Goal: Task Accomplishment & Management: Use online tool/utility

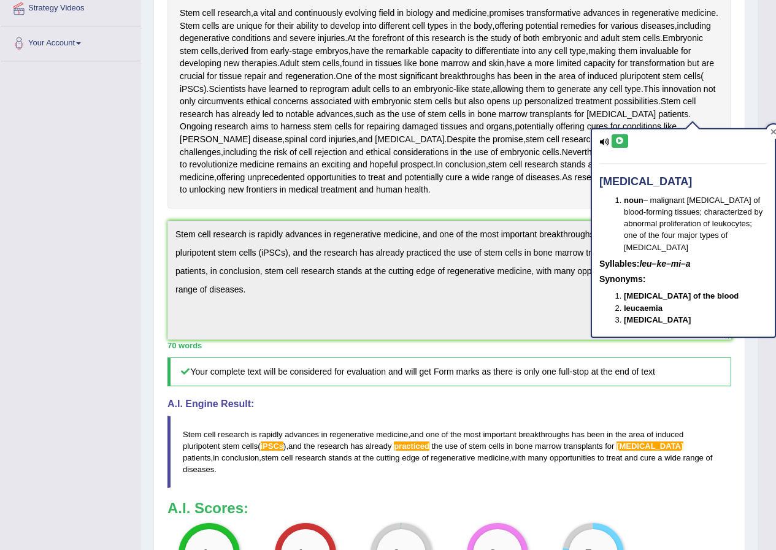
click at [771, 131] on icon at bounding box center [774, 132] width 6 height 6
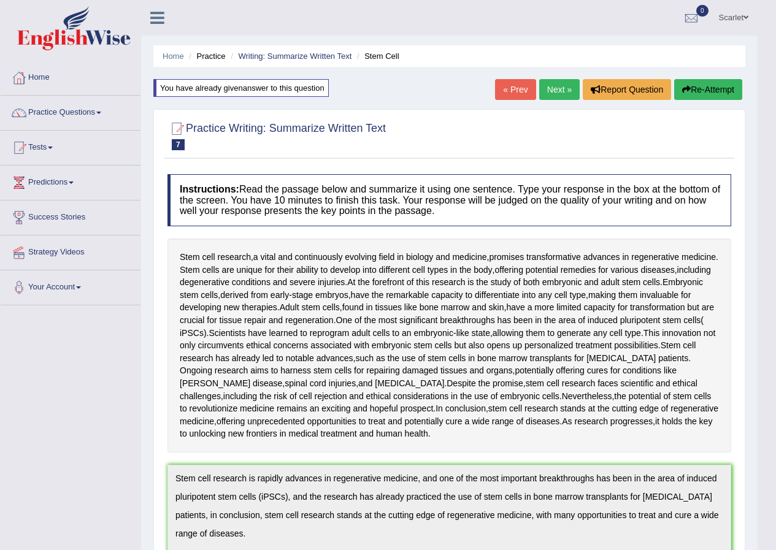
click at [695, 102] on div "« Prev Next » Report Question Re-Attempt" at bounding box center [620, 91] width 250 height 24
drag, startPoint x: 695, startPoint y: 102, endPoint x: 700, endPoint y: 93, distance: 10.2
click at [697, 99] on div "« Prev Next » Report Question Re-Attempt" at bounding box center [620, 91] width 250 height 24
click at [700, 93] on button "Re-Attempt" at bounding box center [708, 89] width 68 height 21
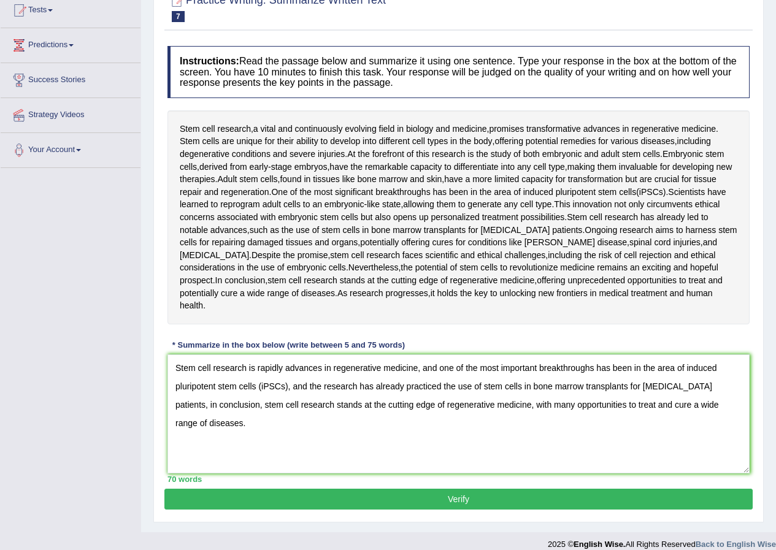
drag, startPoint x: 288, startPoint y: 376, endPoint x: 258, endPoint y: 379, distance: 30.2
click at [258, 379] on textarea "Stem cell research is rapidly advances in regenerative medicine, and one of the…" at bounding box center [459, 414] width 582 height 119
drag, startPoint x: 284, startPoint y: 373, endPoint x: 250, endPoint y: 377, distance: 34.7
click at [250, 377] on textarea "Stem cell research is rapidly advances in regenerative medicine, and one of the…" at bounding box center [459, 414] width 582 height 119
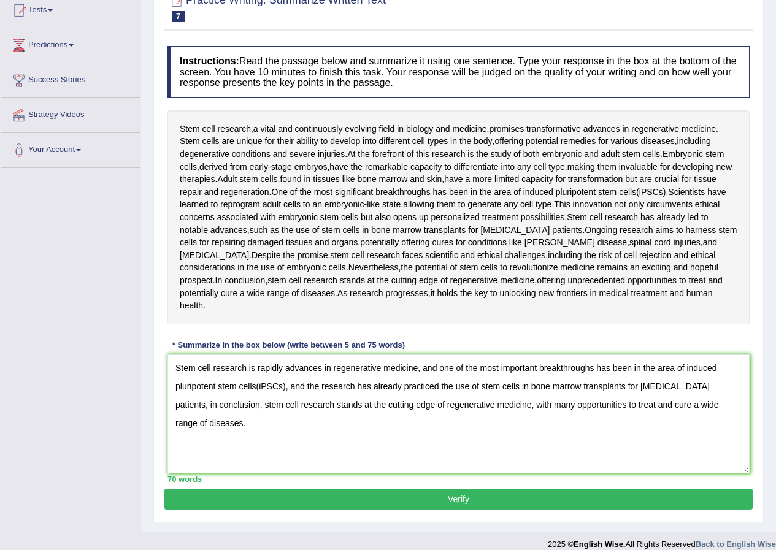
drag, startPoint x: 254, startPoint y: 377, endPoint x: 307, endPoint y: 376, distance: 52.8
click at [254, 379] on textarea "Stem cell research is rapidly advances in regenerative medicine, and one of the…" at bounding box center [459, 414] width 582 height 119
click at [284, 376] on textarea "Stem cell research is rapidly advances in regenerative medicine, and one of the…" at bounding box center [459, 414] width 582 height 119
click at [285, 374] on textarea "Stem cell research is rapidly advances in regenerative medicine, and one of the…" at bounding box center [459, 414] width 582 height 119
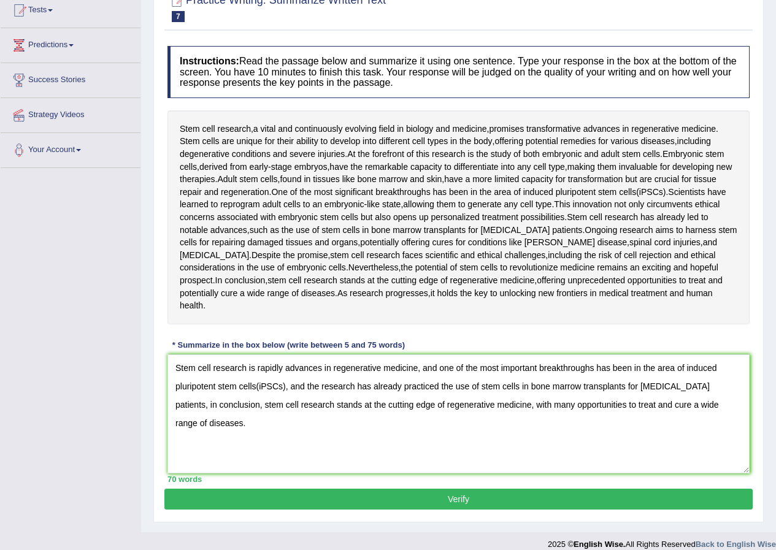
click at [279, 376] on textarea "Stem cell research is rapidly advances in regenerative medicine, and one of the…" at bounding box center [459, 414] width 582 height 119
drag, startPoint x: 285, startPoint y: 374, endPoint x: 254, endPoint y: 380, distance: 31.2
click at [255, 379] on textarea "Stem cell research is rapidly advances in regenerative medicine, and one of the…" at bounding box center [459, 414] width 582 height 119
type textarea "Stem cell research is rapidly advances in regenerative medicine, and one of the…"
click at [618, 489] on button "Verify" at bounding box center [458, 499] width 589 height 21
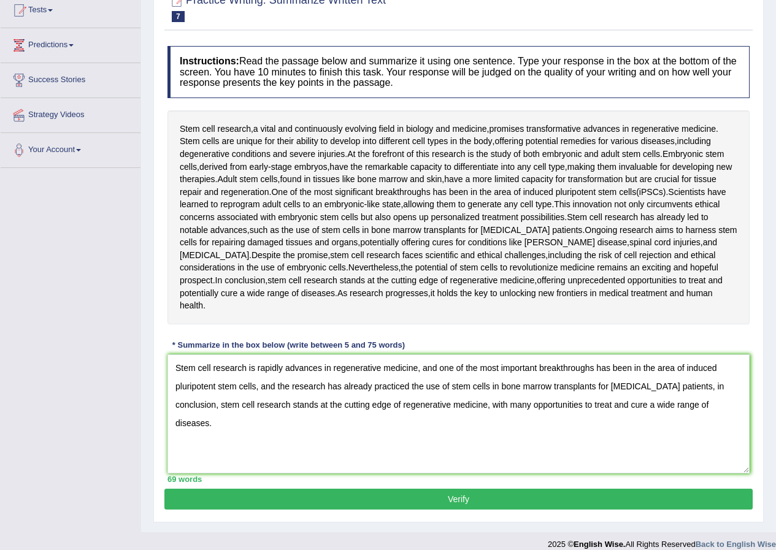
click at [0, 0] on blockquote "." at bounding box center [0, 0] width 0 height 0
